Goal: Information Seeking & Learning: Learn about a topic

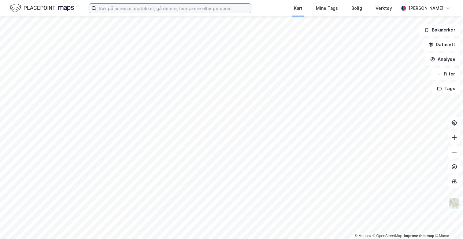
click at [128, 12] on input at bounding box center [173, 8] width 155 height 9
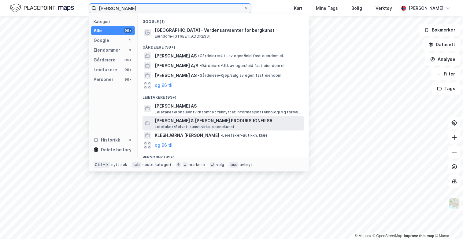
scroll to position [42, 0]
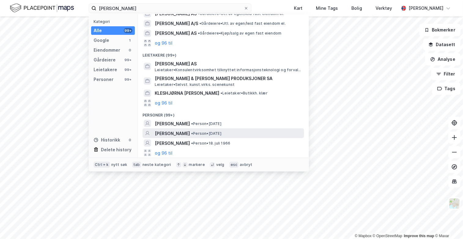
click at [182, 137] on div "[PERSON_NAME] • Person • [DATE]" at bounding box center [222, 133] width 161 height 10
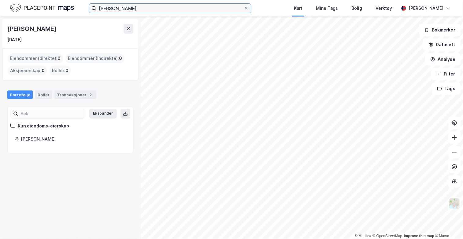
click at [144, 10] on input "[PERSON_NAME]" at bounding box center [169, 8] width 147 height 9
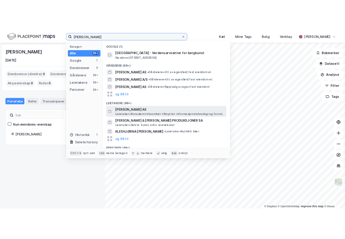
scroll to position [63, 0]
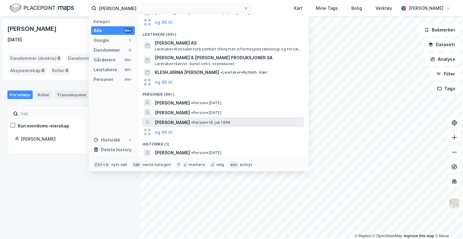
click at [182, 122] on span "[PERSON_NAME]" at bounding box center [172, 122] width 35 height 7
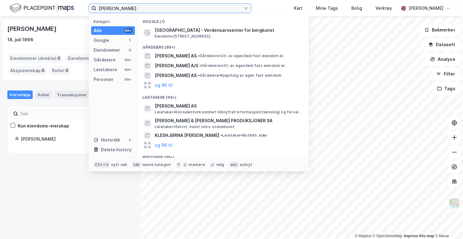
drag, startPoint x: 66, startPoint y: 7, endPoint x: 54, endPoint y: 3, distance: 13.3
click at [54, 4] on div "[PERSON_NAME] Kategori Alle 99+ Google 1 Eiendommer 0 Gårdeiere 99+ Leietakere …" at bounding box center [231, 8] width 463 height 17
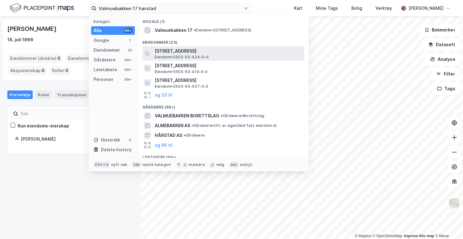
click at [200, 52] on span "[STREET_ADDRESS]" at bounding box center [228, 50] width 147 height 7
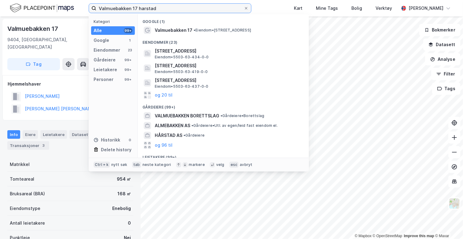
drag, startPoint x: 162, startPoint y: 9, endPoint x: 154, endPoint y: 16, distance: 10.6
click at [162, 8] on input "Valmuebakken 17 harstad" at bounding box center [169, 8] width 147 height 9
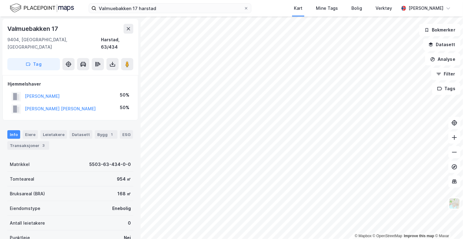
click at [59, 91] on div "[PERSON_NAME]" at bounding box center [35, 96] width 48 height 10
click at [0, 0] on button "[PERSON_NAME]" at bounding box center [0, 0] width 0 height 0
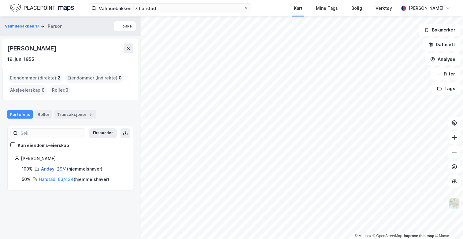
click at [50, 168] on link "Andøy, 29/4" at bounding box center [54, 168] width 26 height 5
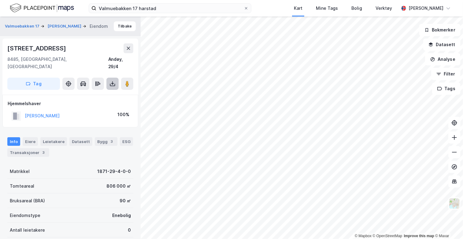
click at [112, 81] on icon at bounding box center [112, 84] width 6 height 6
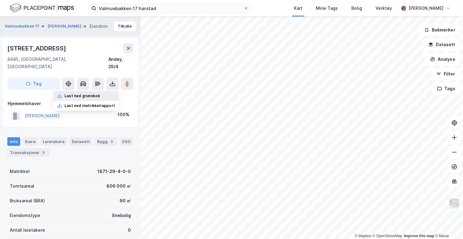
click at [104, 91] on div "Last ned grunnbok" at bounding box center [86, 96] width 65 height 10
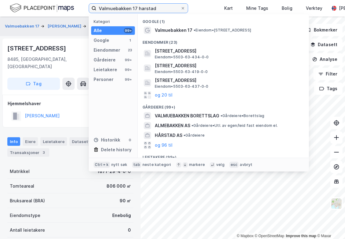
drag, startPoint x: 162, startPoint y: 9, endPoint x: -41, endPoint y: -3, distance: 203.7
click at [0, 0] on html "Valmuebakken 17 [PERSON_NAME] Kategori Alle 99+ Google 1 Eiendommer 23 Gårdeier…" at bounding box center [172, 119] width 345 height 239
type input "M"
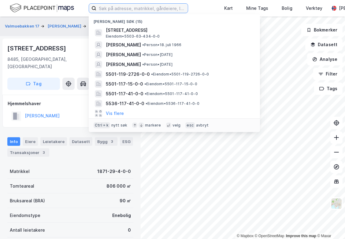
type input "a"
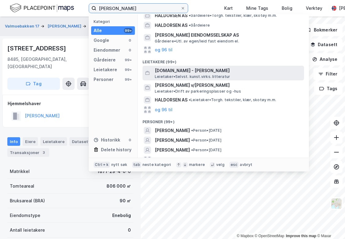
scroll to position [21, 0]
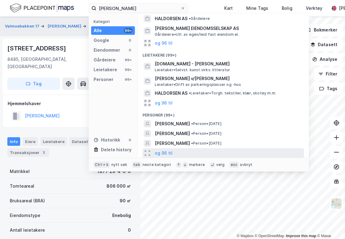
click at [177, 150] on div "og 96 til" at bounding box center [222, 153] width 161 height 10
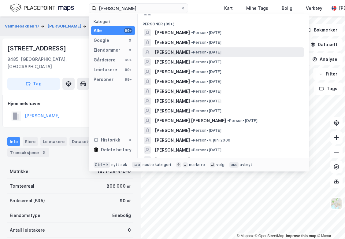
scroll to position [113, 0]
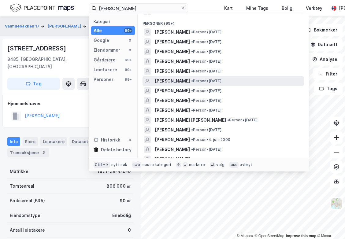
click at [214, 83] on div "[PERSON_NAME] • Person • [DATE]" at bounding box center [229, 80] width 148 height 7
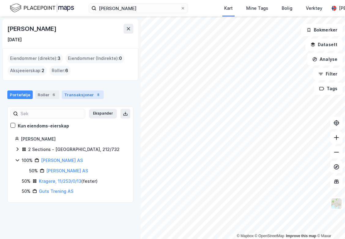
click at [95, 94] on div "8" at bounding box center [98, 95] width 6 height 6
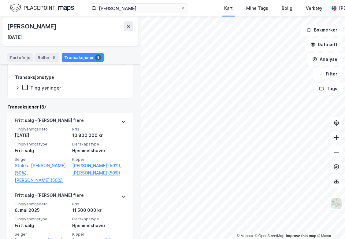
scroll to position [92, 0]
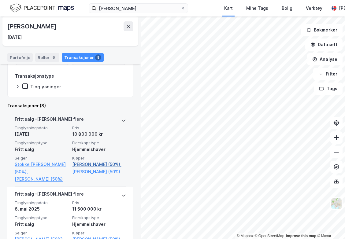
click at [111, 165] on link "[PERSON_NAME] (50%)," at bounding box center [99, 164] width 54 height 7
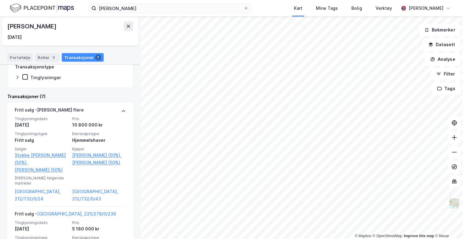
scroll to position [122, 0]
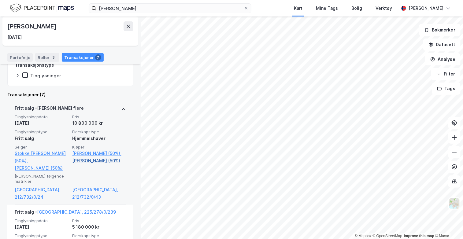
click at [105, 161] on link "[PERSON_NAME] (50%)" at bounding box center [99, 160] width 54 height 7
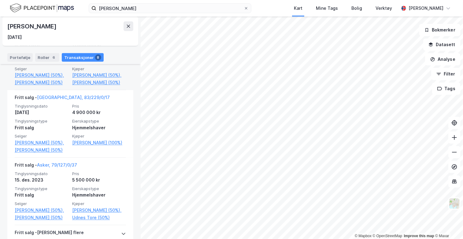
scroll to position [286, 0]
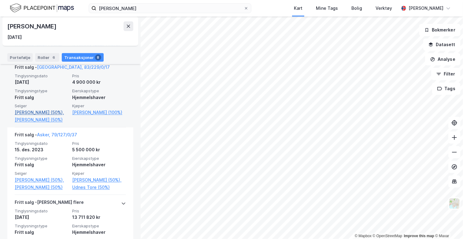
click at [49, 116] on link "[PERSON_NAME] (50%)," at bounding box center [42, 112] width 54 height 7
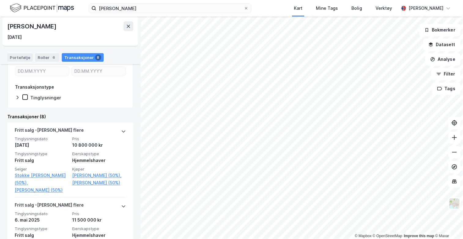
scroll to position [92, 0]
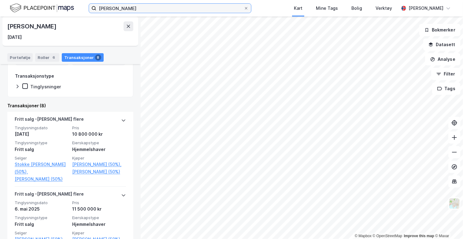
drag, startPoint x: 144, startPoint y: 10, endPoint x: 33, endPoint y: 8, distance: 110.7
click at [33, 8] on div "[PERSON_NAME] Kart Mine Tags Bolig Verktøy [PERSON_NAME]" at bounding box center [231, 8] width 463 height 17
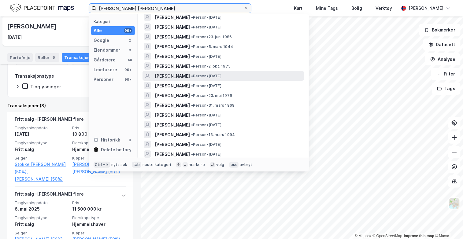
scroll to position [981, 0]
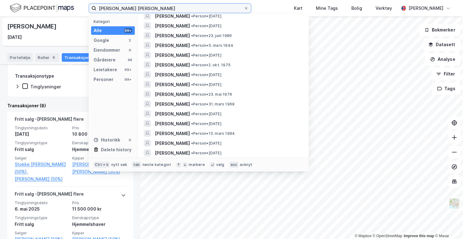
drag, startPoint x: 170, startPoint y: 9, endPoint x: 89, endPoint y: 10, distance: 80.7
click at [89, 10] on label "[PERSON_NAME] [PERSON_NAME]" at bounding box center [170, 8] width 163 height 10
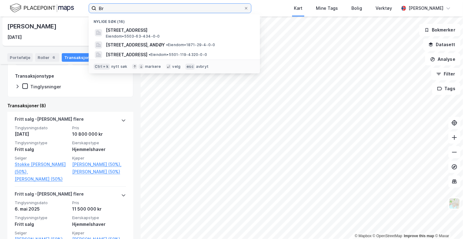
type input "B"
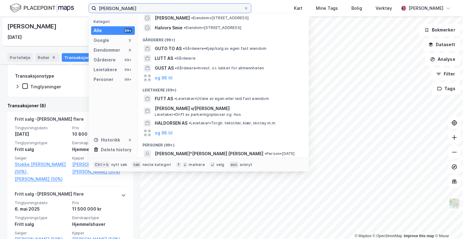
scroll to position [0, 0]
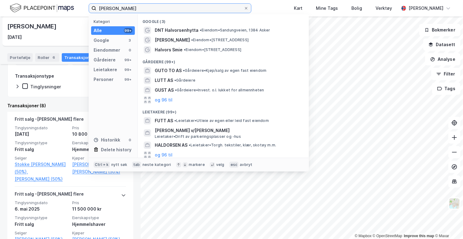
drag, startPoint x: 127, startPoint y: 8, endPoint x: 117, endPoint y: 5, distance: 10.8
click at [118, 5] on input "[PERSON_NAME]" at bounding box center [169, 8] width 147 height 9
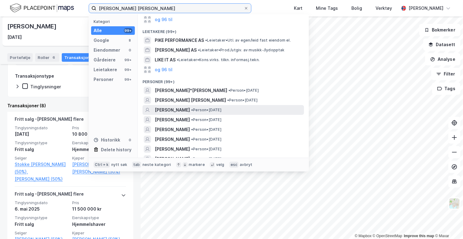
scroll to position [92, 0]
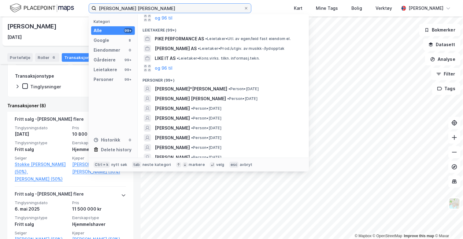
type input "[PERSON_NAME] [PERSON_NAME]"
click at [46, 5] on img at bounding box center [42, 8] width 64 height 11
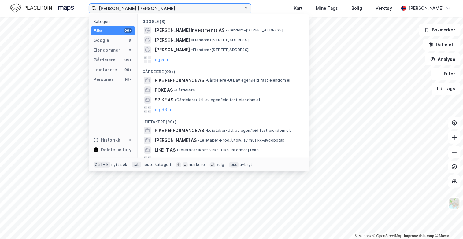
drag, startPoint x: 179, startPoint y: 5, endPoint x: 22, endPoint y: -16, distance: 158.5
click at [22, 0] on html "[PERSON_NAME] [PERSON_NAME] Kategori Alle 99+ Google 8 Eiendommer 0 Gårdeiere 9…" at bounding box center [231, 119] width 463 height 239
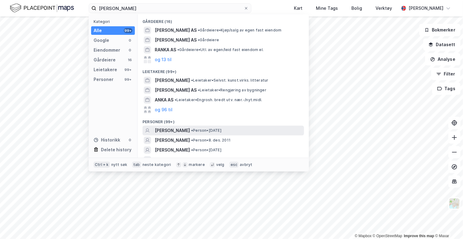
click at [185, 135] on div "[PERSON_NAME] • Person • [DATE]" at bounding box center [222, 131] width 161 height 10
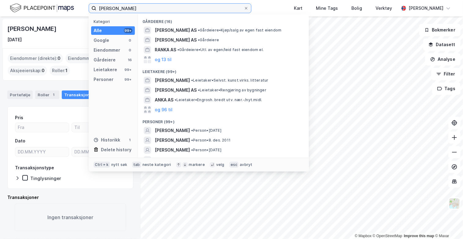
drag, startPoint x: 34, startPoint y: 11, endPoint x: -13, endPoint y: -2, distance: 49.3
click at [0, 0] on html "[PERSON_NAME] Kategori Alle 99+ Google 0 Eiendommer 0 Gårdeiere 16 Leietakere 9…" at bounding box center [231, 119] width 463 height 239
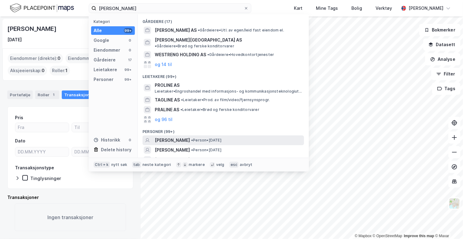
click at [190, 137] on span "[PERSON_NAME]" at bounding box center [172, 140] width 35 height 7
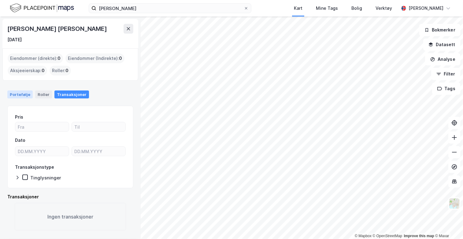
click at [21, 96] on div "Portefølje" at bounding box center [19, 95] width 25 height 8
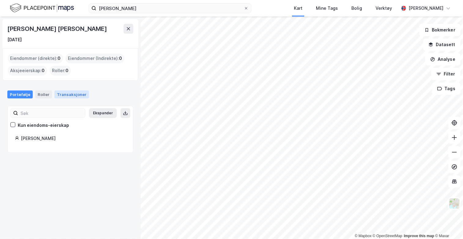
click at [62, 94] on div "Transaksjoner" at bounding box center [71, 95] width 35 height 8
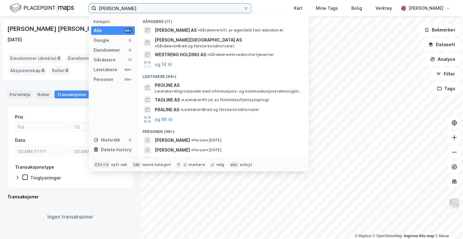
drag, startPoint x: 143, startPoint y: 11, endPoint x: 68, endPoint y: 0, distance: 75.3
click at [68, 0] on div "[PERSON_NAME] Kategori Alle 99+ Google 0 Eiendommer 0 Gårdeiere 17 Leietakere 9…" at bounding box center [231, 8] width 463 height 17
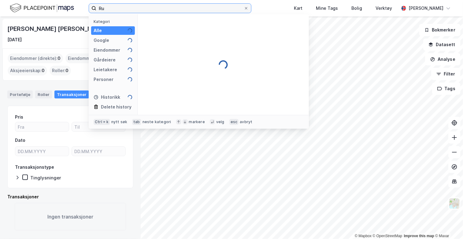
type input "R"
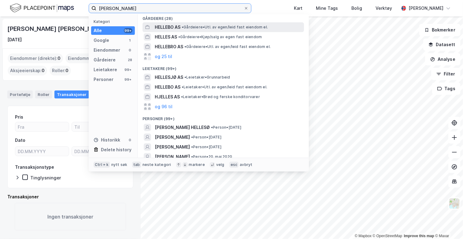
scroll to position [61, 0]
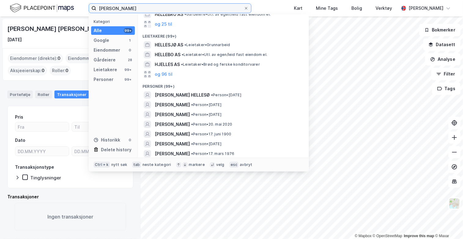
drag, startPoint x: 72, startPoint y: 0, endPoint x: 68, endPoint y: -1, distance: 4.7
click at [68, 0] on html "hellesø westgren Kategori Alle 99+ Google 1 Eiendommer 0 Gårdeiere 28 Leietaker…" at bounding box center [231, 119] width 463 height 239
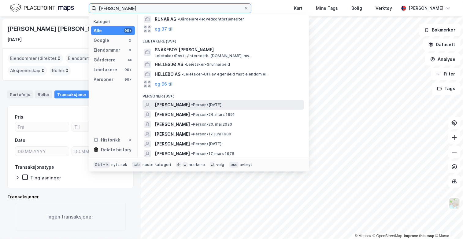
type input "[PERSON_NAME]"
click at [193, 109] on div "[PERSON_NAME] • Person • [DATE]" at bounding box center [222, 105] width 161 height 10
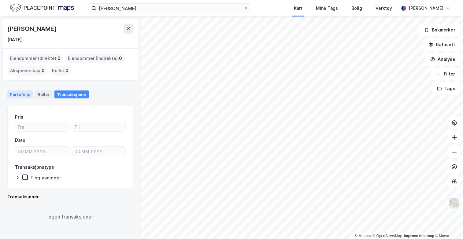
click at [18, 96] on div "Portefølje" at bounding box center [19, 95] width 25 height 8
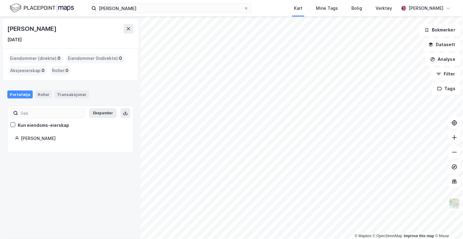
click at [37, 6] on img at bounding box center [42, 8] width 64 height 11
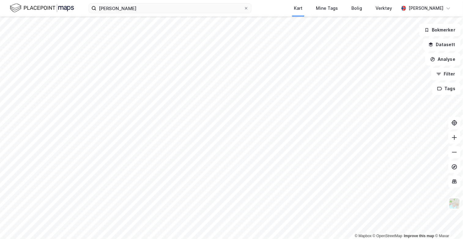
click at [44, 5] on img at bounding box center [42, 8] width 64 height 11
drag, startPoint x: 138, startPoint y: 6, endPoint x: 40, endPoint y: 0, distance: 98.0
click at [41, 0] on div "[PERSON_NAME] Kart Mine Tags Bolig Verktøy [PERSON_NAME]" at bounding box center [231, 8] width 463 height 17
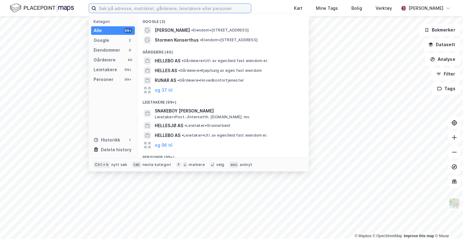
type input "S"
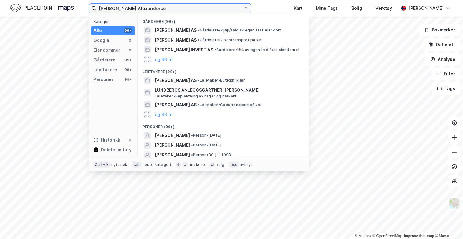
type input "[PERSON_NAME]"
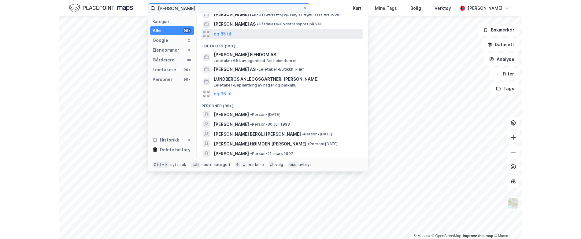
scroll to position [92, 0]
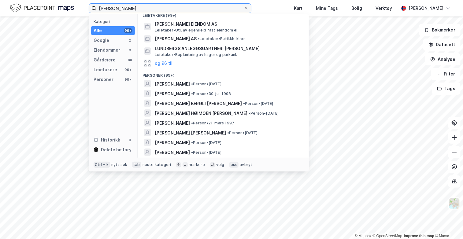
drag, startPoint x: 173, startPoint y: 8, endPoint x: 43, endPoint y: -1, distance: 130.6
click at [43, 0] on html "[PERSON_NAME] Kategori Alle 99+ Google 2 Eiendommer 0 Gårdeiere 88 Leietakere 9…" at bounding box center [231, 119] width 463 height 239
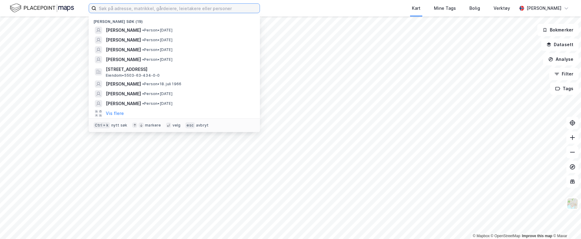
click at [174, 10] on input at bounding box center [177, 8] width 163 height 9
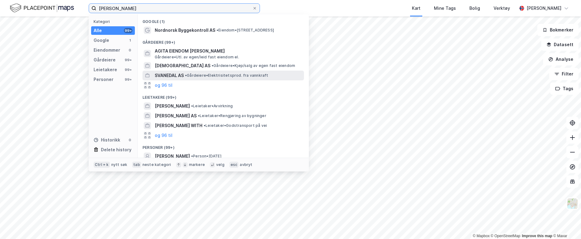
scroll to position [31, 0]
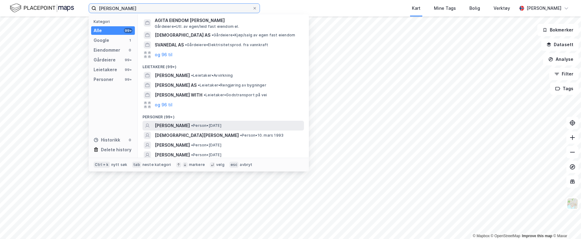
type input "[PERSON_NAME]"
click at [190, 124] on span "[PERSON_NAME]" at bounding box center [172, 125] width 35 height 7
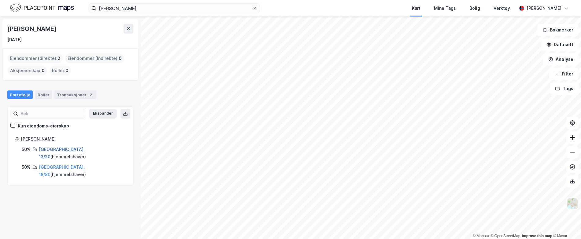
click at [59, 149] on link "[GEOGRAPHIC_DATA], 13/20" at bounding box center [62, 153] width 46 height 13
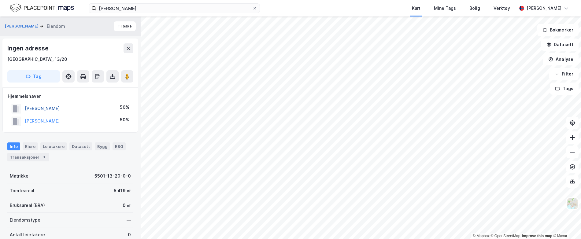
click at [0, 0] on button "[PERSON_NAME]" at bounding box center [0, 0] width 0 height 0
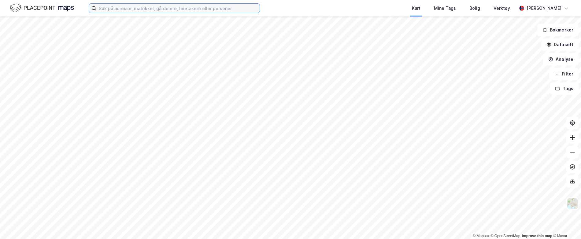
click at [182, 8] on input at bounding box center [177, 8] width 163 height 9
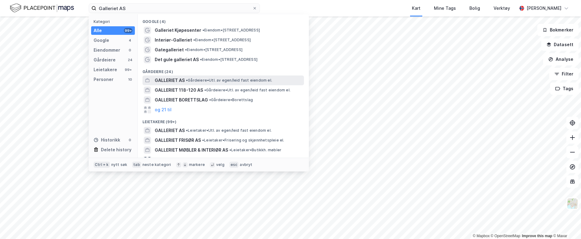
click at [176, 82] on span "GALLERIET AS" at bounding box center [170, 80] width 30 height 7
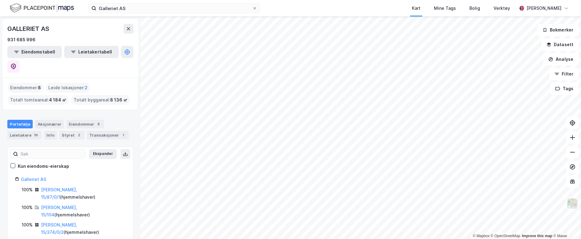
scroll to position [31, 0]
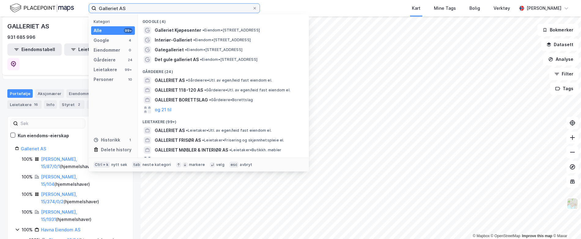
drag, startPoint x: 206, startPoint y: 9, endPoint x: 83, endPoint y: -3, distance: 123.5
click at [83, 0] on html "Galleriet AS Kategori Alle 99+ Google 4 Eiendommer 0 Gårdeiere 24 Leietakere 99…" at bounding box center [290, 119] width 581 height 239
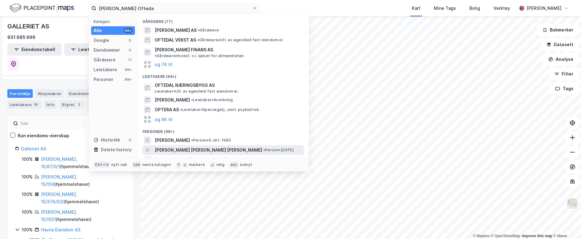
click at [197, 146] on span "STINE OFTEDAL DAHMKE" at bounding box center [208, 149] width 107 height 7
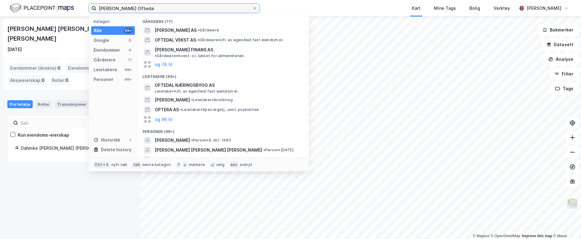
click at [152, 9] on input "Stine Ofteda" at bounding box center [174, 8] width 156 height 9
drag, startPoint x: 152, startPoint y: 9, endPoint x: 37, endPoint y: 3, distance: 115.1
click at [37, 3] on div "Stine Ofteda Kategori Alle 99+ Google 0 Eiendommer 0 Gårdeiere 77 Leietakere 99…" at bounding box center [290, 8] width 581 height 17
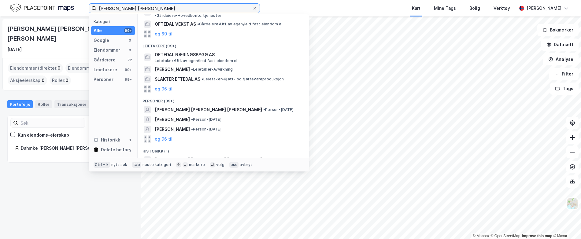
scroll to position [32, 0]
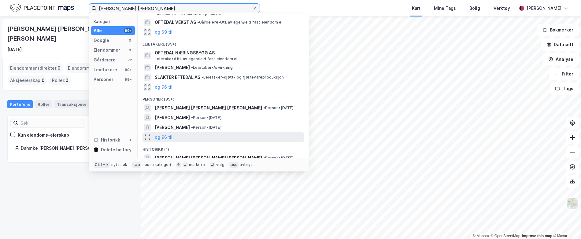
type input "Oftedal Dahmke"
click at [172, 132] on div "og 96 til" at bounding box center [222, 137] width 161 height 10
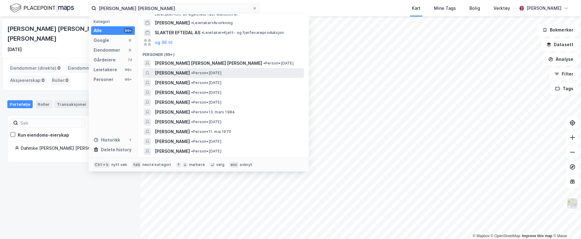
scroll to position [63, 0]
